Goal: Check status

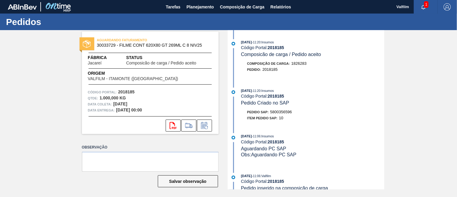
click at [290, 53] on span "Composicão de carga / Pedido aceito" at bounding box center [281, 54] width 80 height 5
